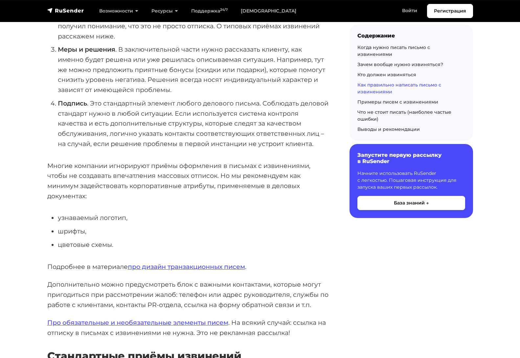
scroll to position [1753, 0]
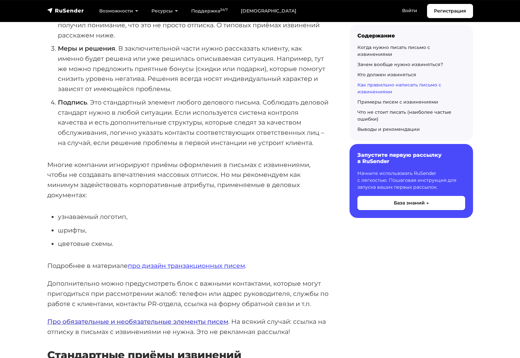
click at [84, 317] on link "Про обязательные и необязательные элементы писем" at bounding box center [137, 321] width 181 height 8
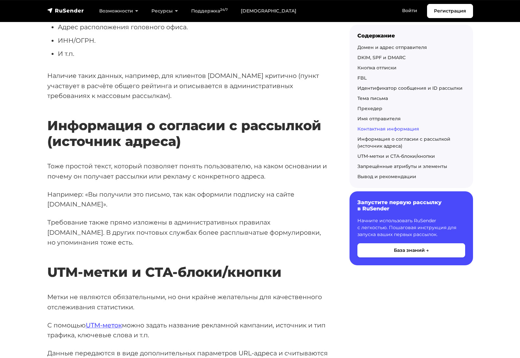
scroll to position [2443, 0]
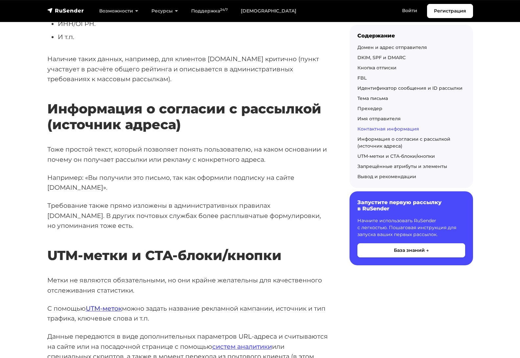
click at [95, 304] on link "UTM-меток" at bounding box center [104, 308] width 36 height 8
